Goal: Task Accomplishment & Management: Complete application form

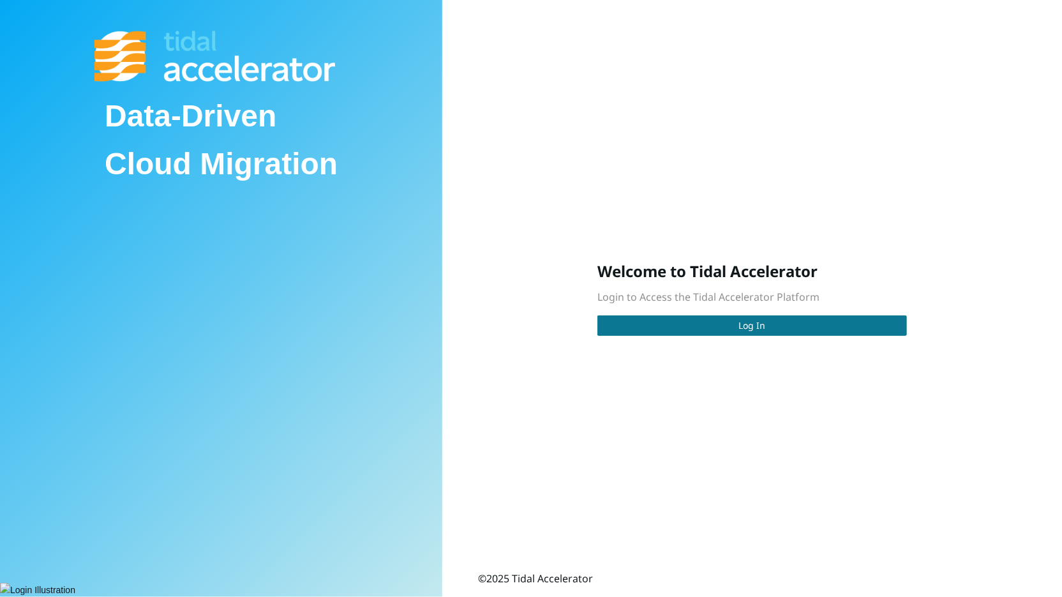
click at [663, 315] on button "Log In" at bounding box center [752, 325] width 310 height 20
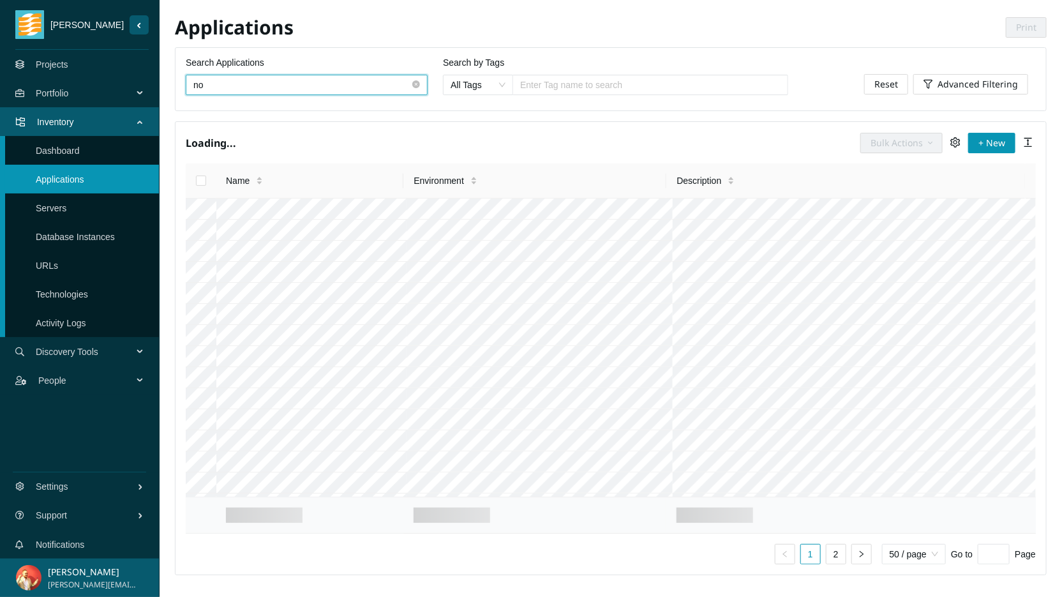
type input "nop"
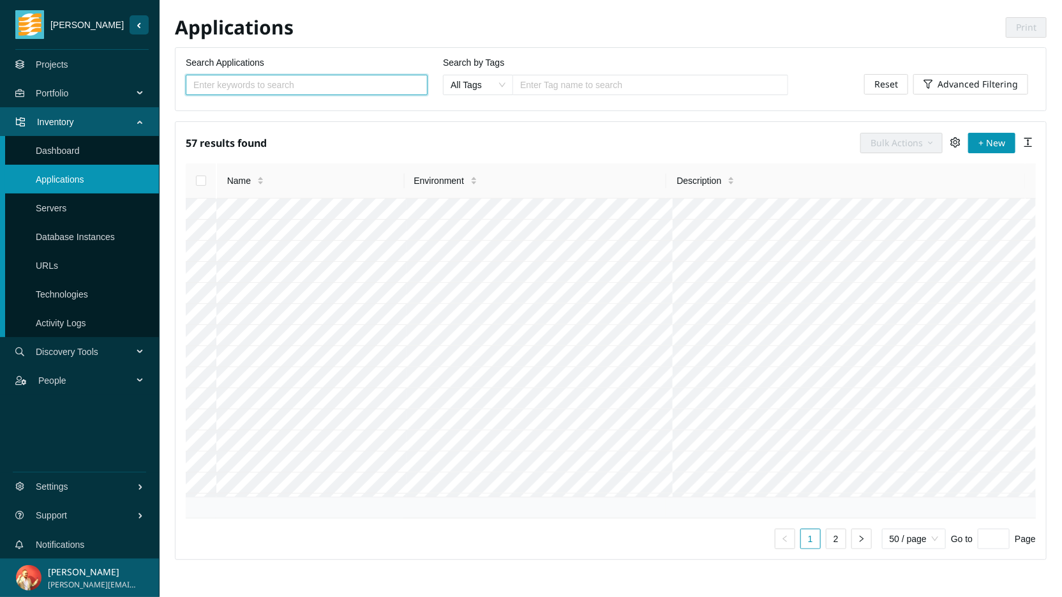
scroll to position [373, 0]
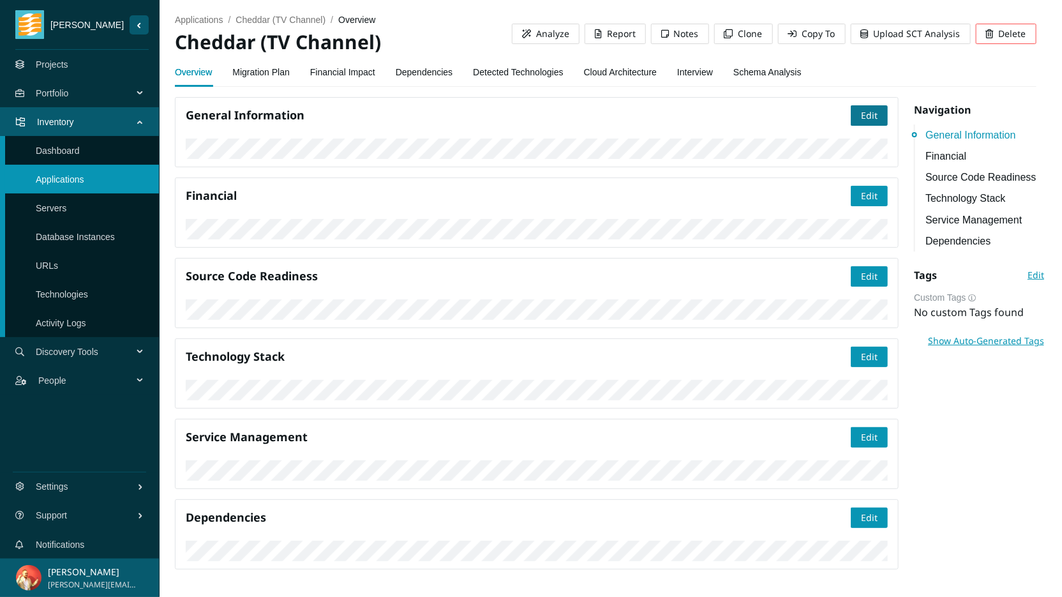
click at [861, 121] on span "Edit" at bounding box center [869, 116] width 17 height 14
